Goal: Information Seeking & Learning: Find specific fact

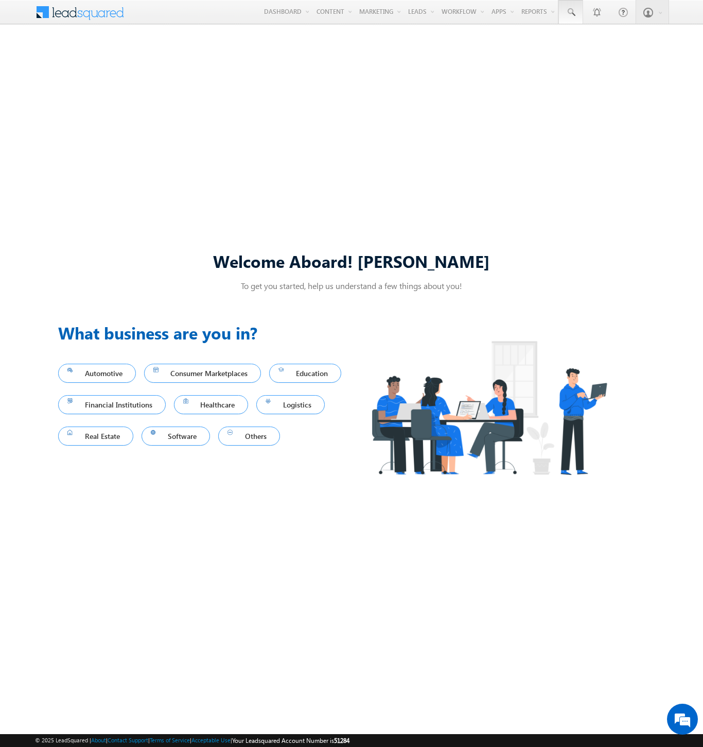
click at [570, 12] on span at bounding box center [571, 12] width 10 height 10
type input "8906644957"
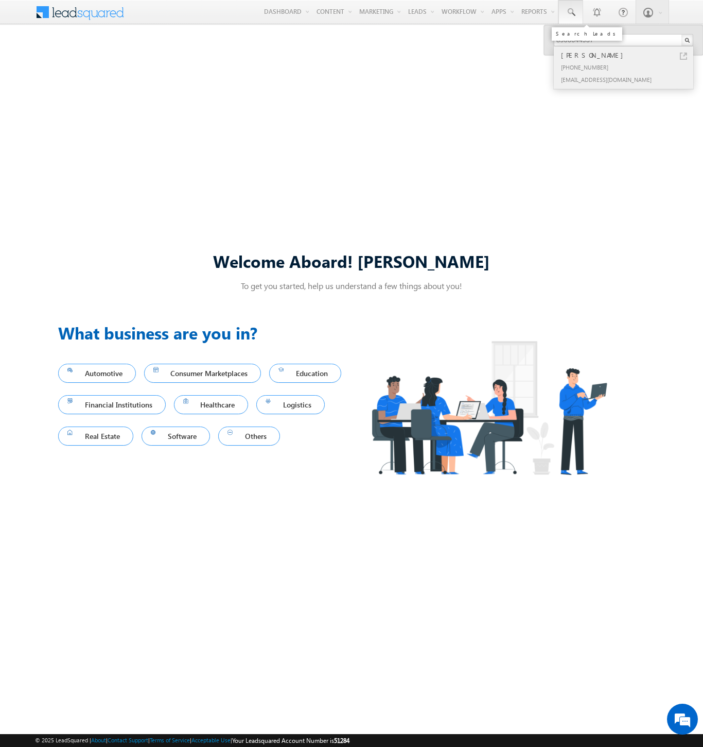
click at [628, 55] on div "[PERSON_NAME]" at bounding box center [628, 54] width 138 height 11
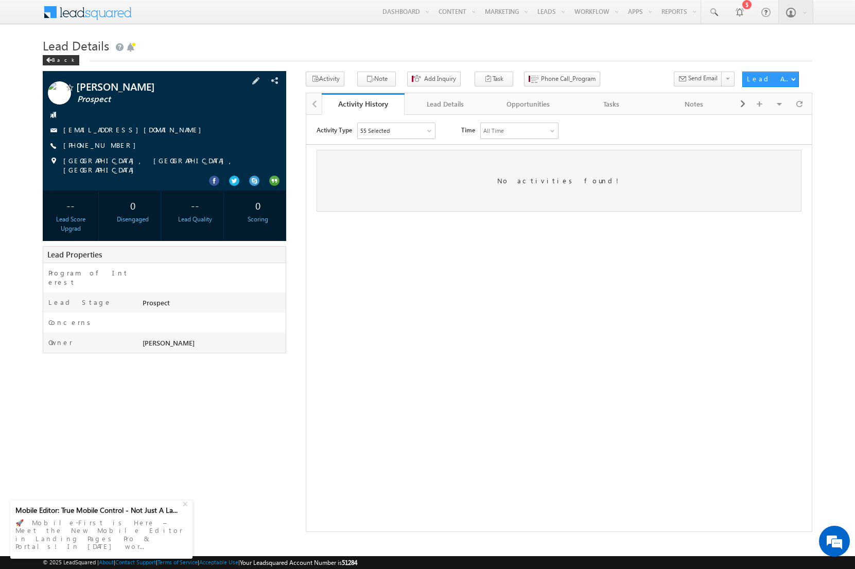
click at [103, 148] on span "[PHONE_NUMBER]" at bounding box center [102, 146] width 78 height 10
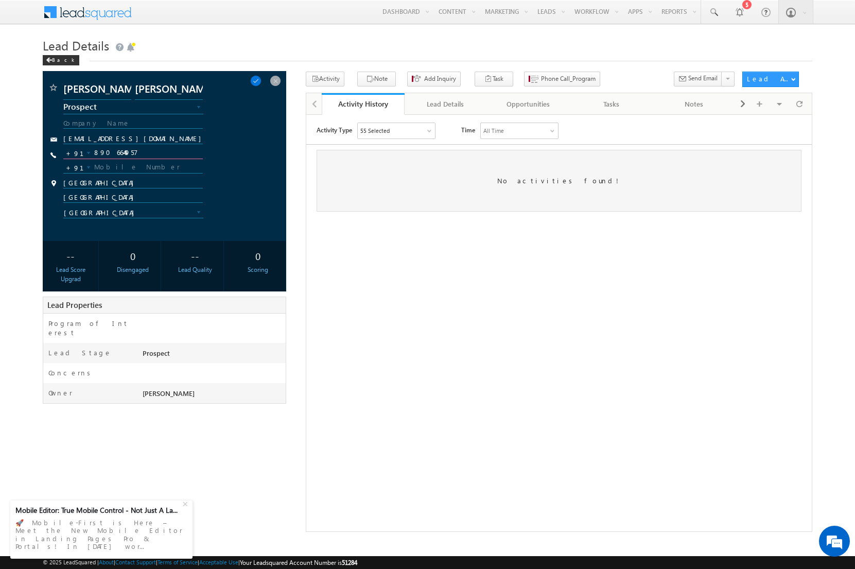
click at [126, 150] on input "8906644957" at bounding box center [133, 153] width 140 height 12
